Goal: Transaction & Acquisition: Purchase product/service

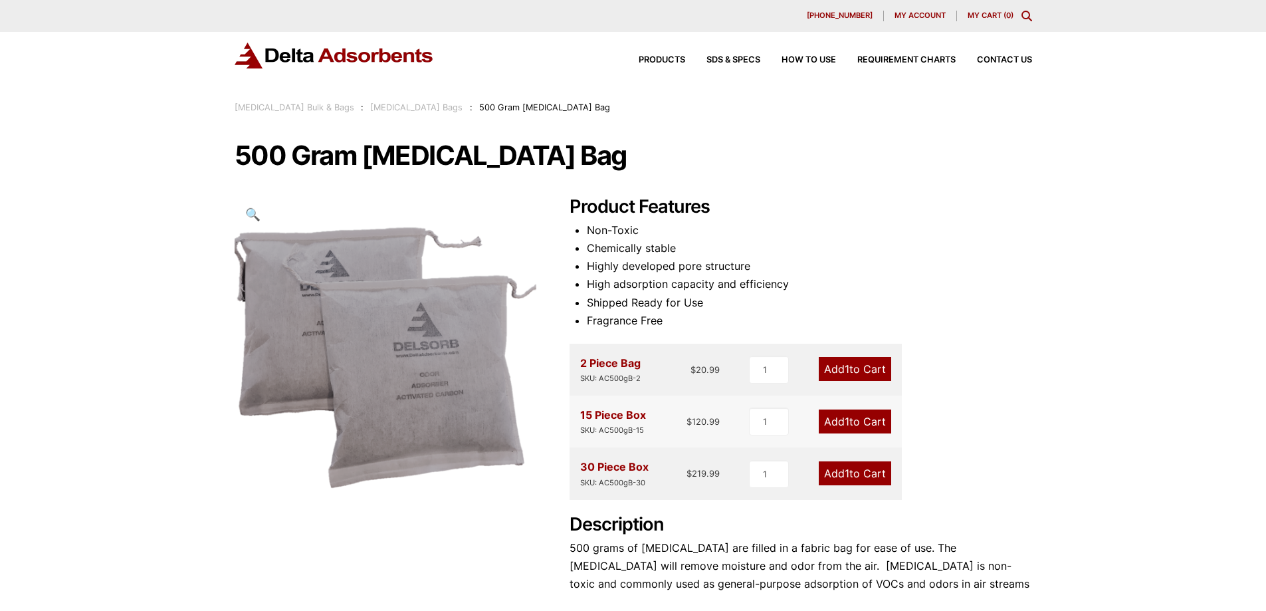
click at [974, 13] on link "My Cart ( 0 )" at bounding box center [991, 15] width 46 height 9
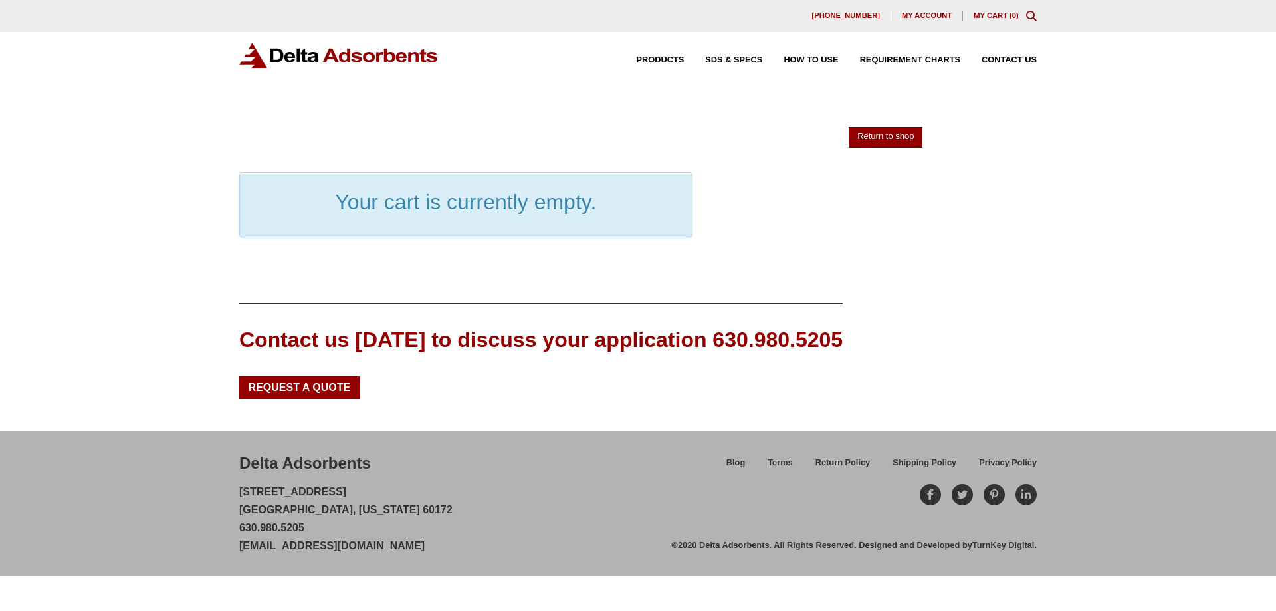
click at [867, 134] on link "Return to shop" at bounding box center [886, 137] width 74 height 21
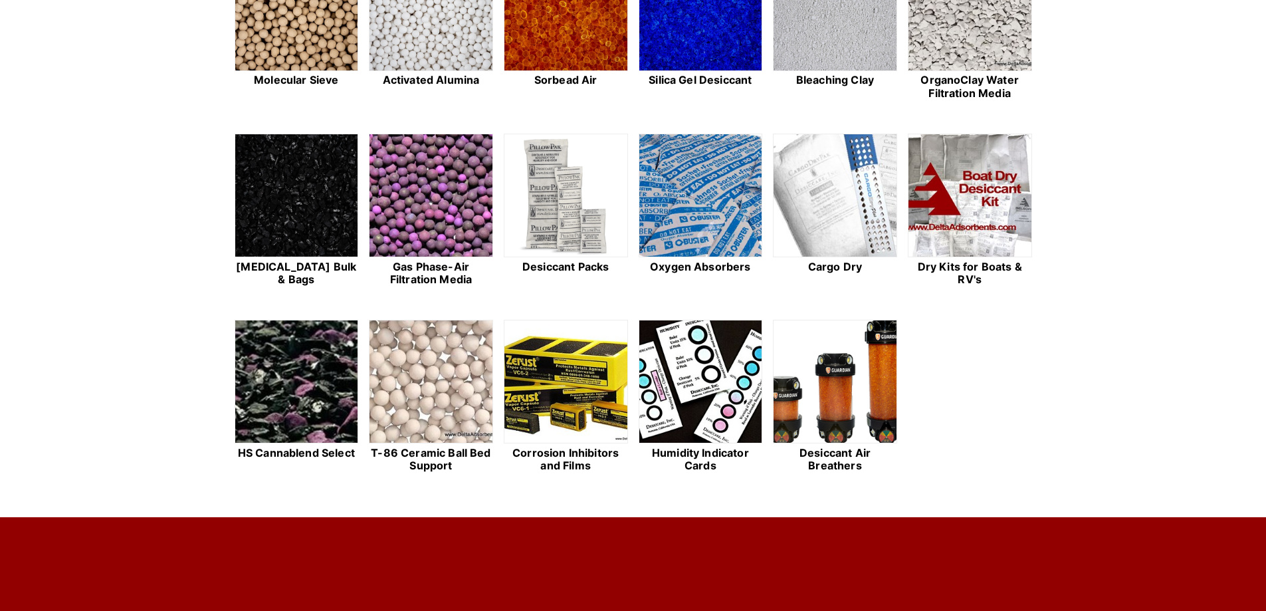
scroll to position [465, 0]
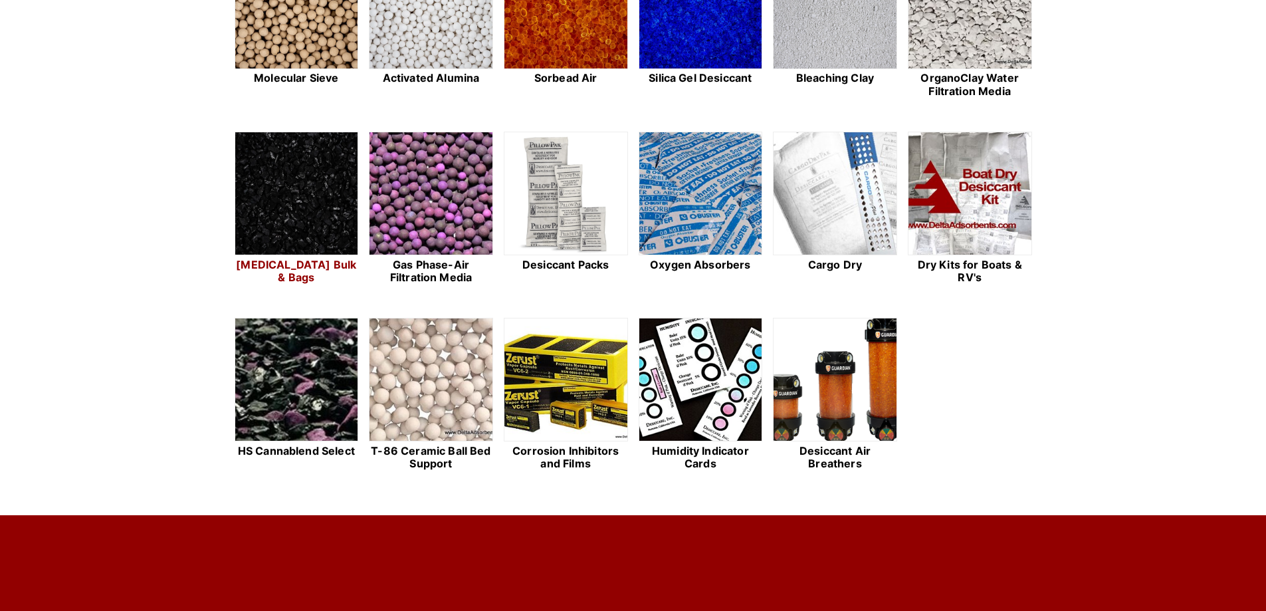
click at [311, 267] on h2 "[MEDICAL_DATA] Bulk & Bags" at bounding box center [297, 271] width 124 height 25
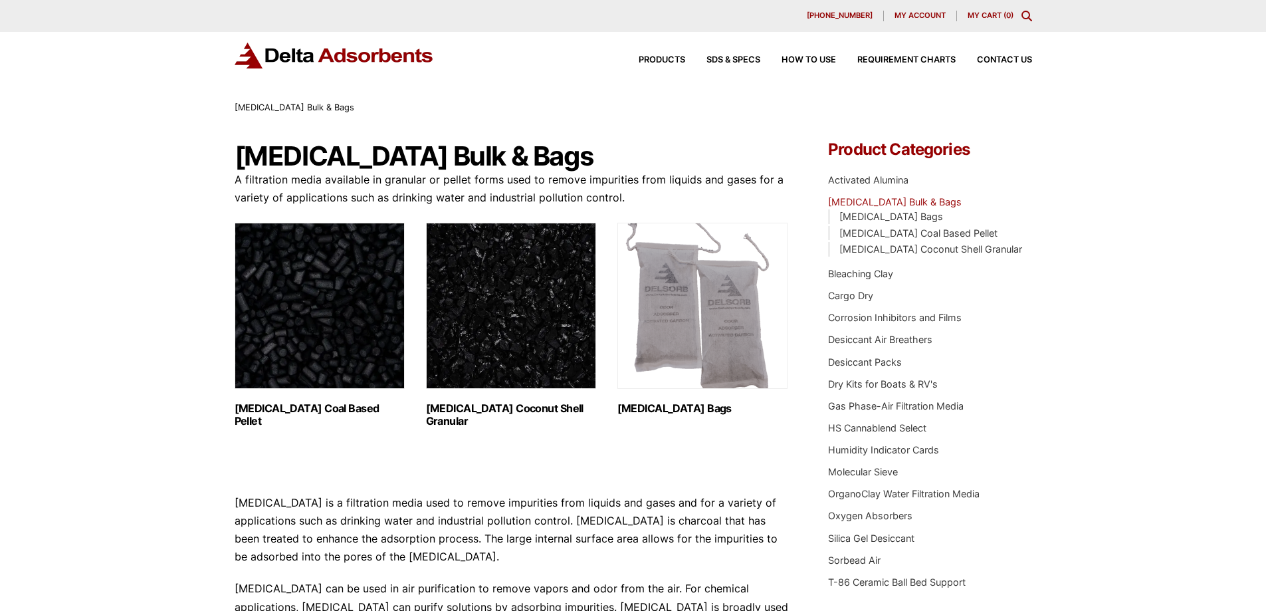
click at [655, 405] on h2 "Activated Carbon Bags (2)" at bounding box center [703, 408] width 170 height 13
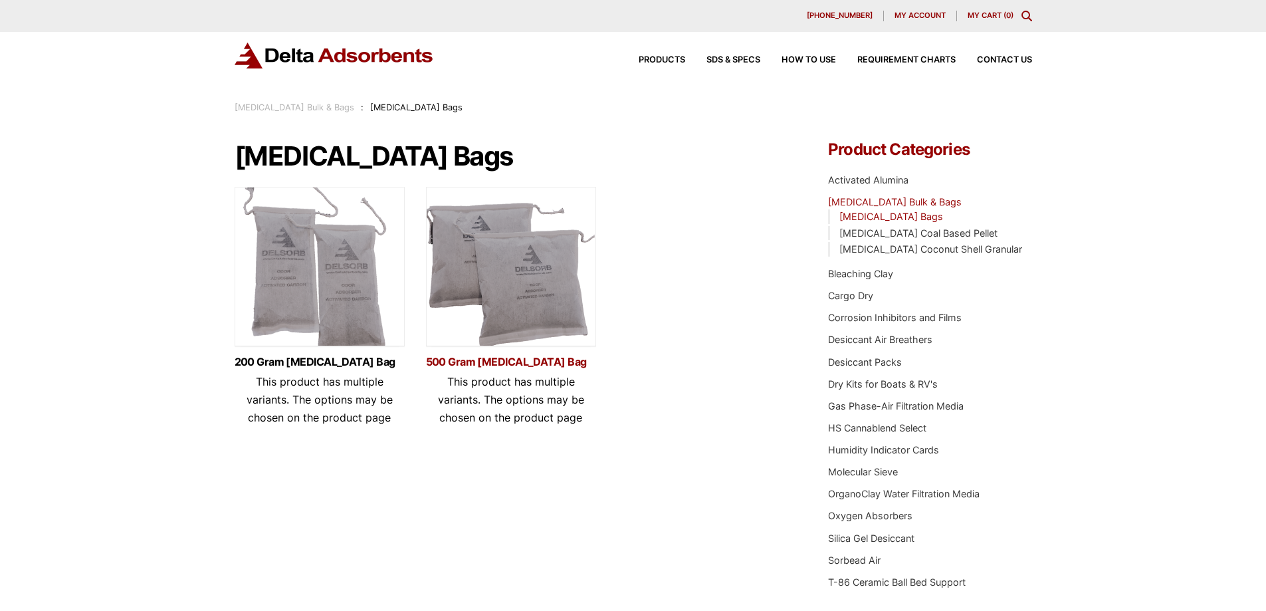
click at [504, 359] on link "500 Gram Activated Carbon Bag" at bounding box center [511, 361] width 170 height 11
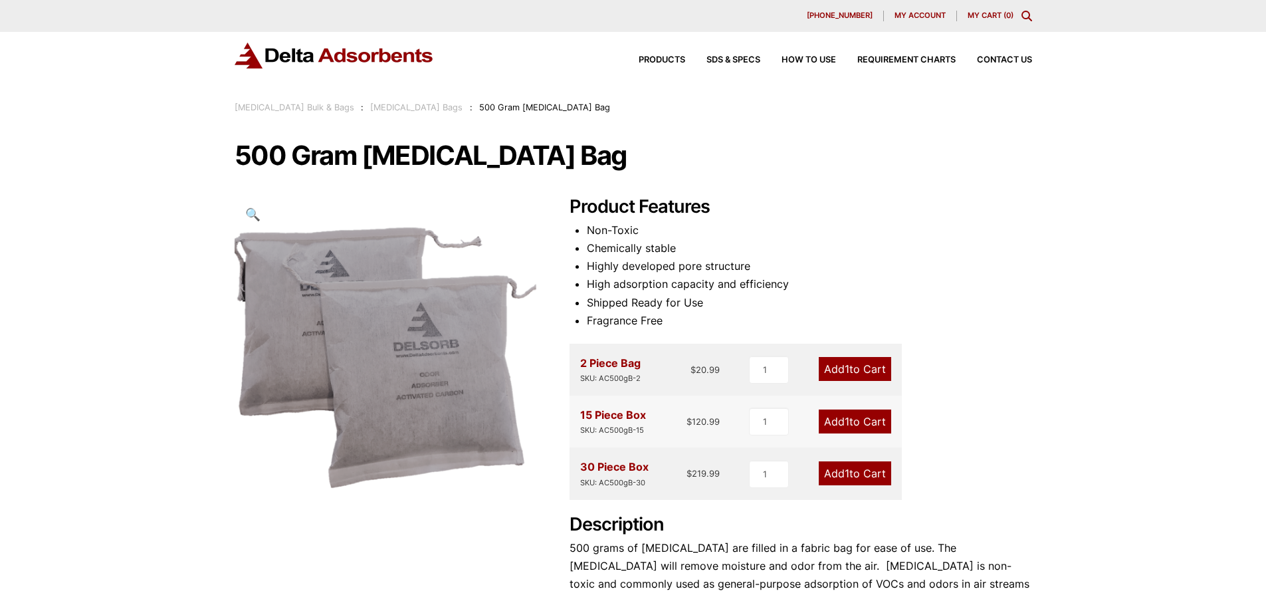
click at [839, 366] on link "Add 1 to Cart" at bounding box center [855, 369] width 72 height 24
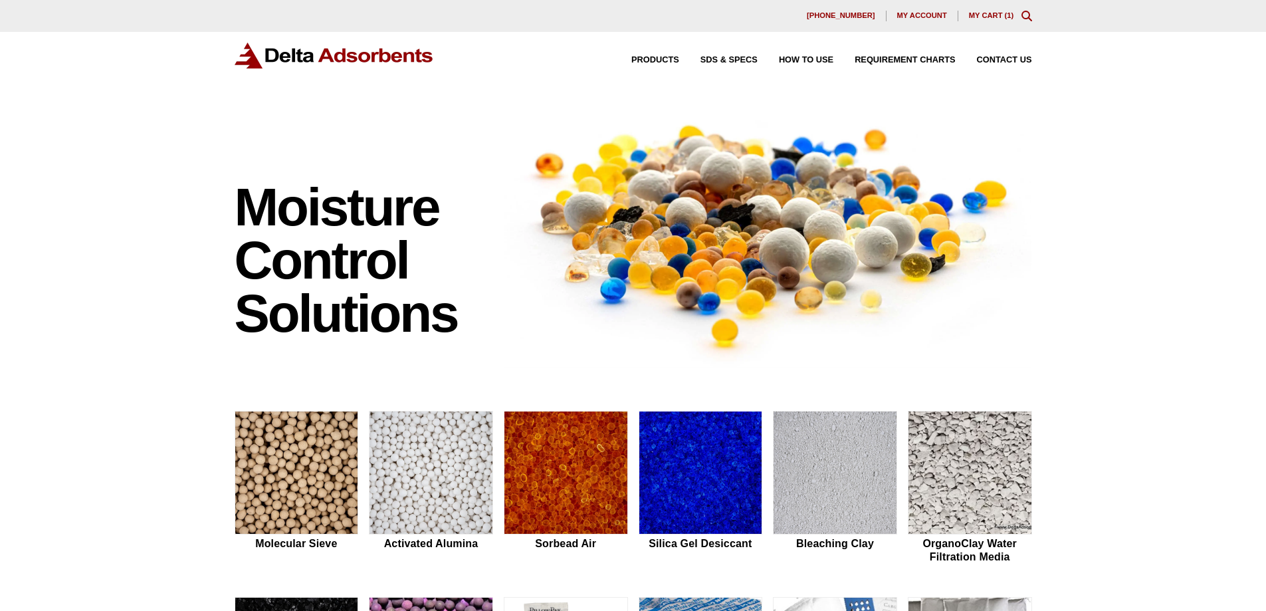
click at [984, 13] on link "My Cart ( 1 )" at bounding box center [991, 15] width 45 height 8
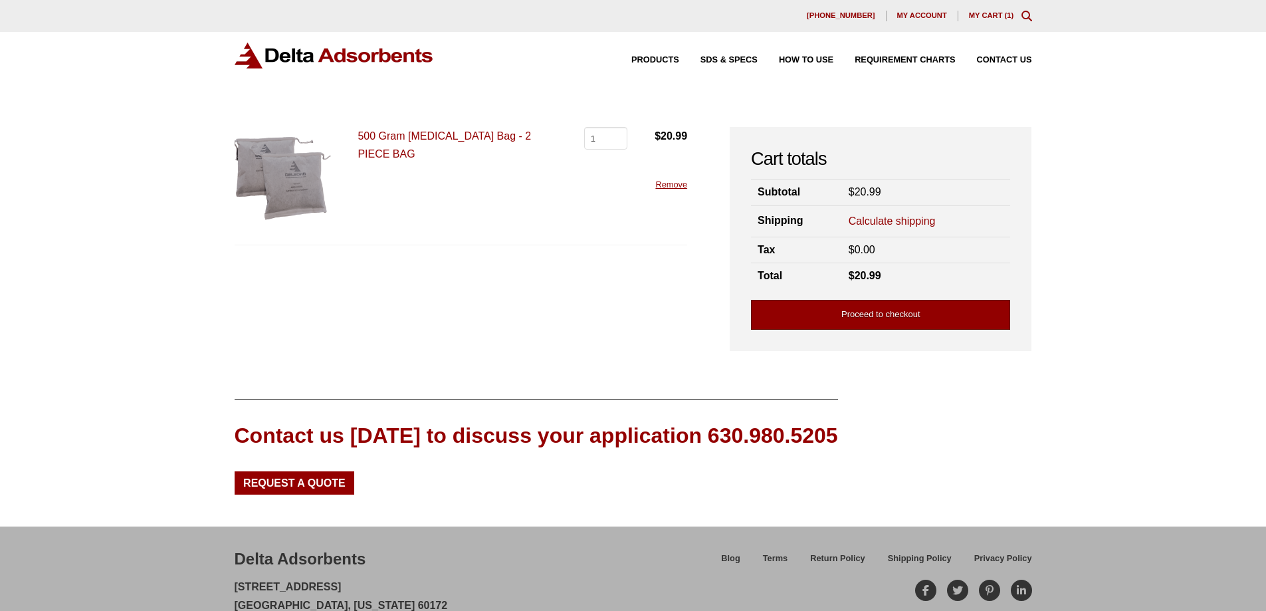
click at [858, 316] on link "Proceed to checkout" at bounding box center [880, 315] width 259 height 30
